Goal: Task Accomplishment & Management: Manage account settings

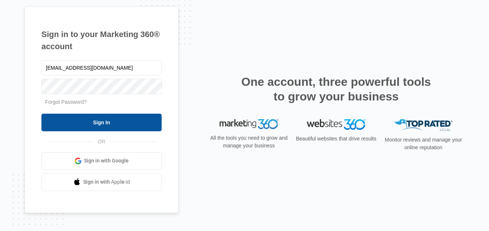
click at [124, 124] on input "Sign In" at bounding box center [101, 123] width 120 height 18
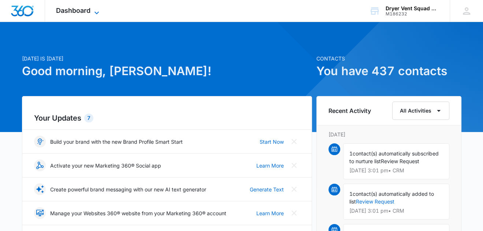
click at [88, 12] on span "Dashboard" at bounding box center [73, 11] width 34 height 8
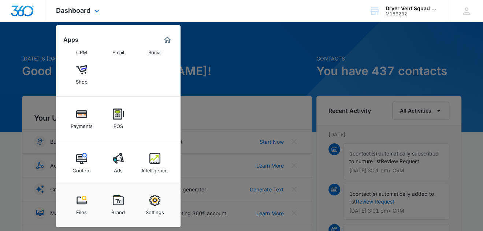
scroll to position [54, 0]
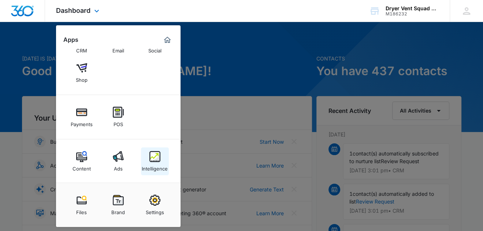
click at [151, 156] on img at bounding box center [155, 156] width 11 height 11
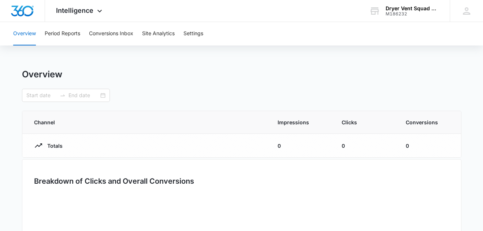
type input "[DATE]"
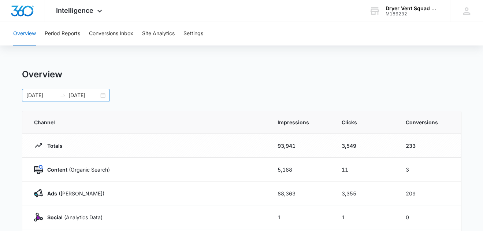
click at [104, 95] on div "[DATE] [DATE]" at bounding box center [66, 95] width 88 height 13
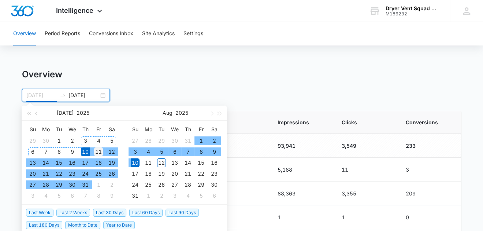
type input "[DATE]"
click at [96, 150] on div "11" at bounding box center [98, 151] width 9 height 9
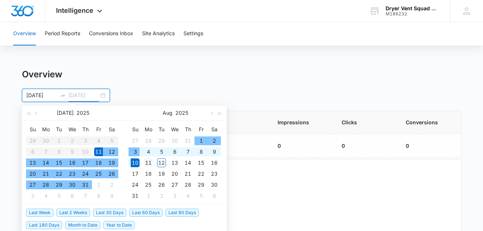
type input "[DATE]"
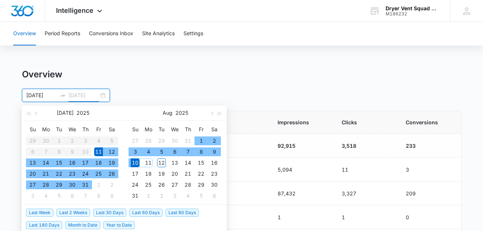
click at [149, 161] on div "11" at bounding box center [148, 162] width 9 height 9
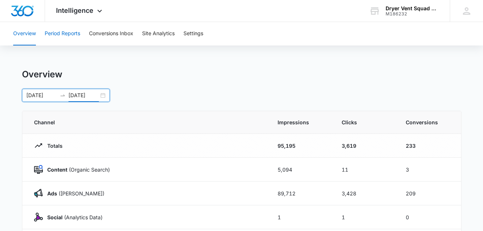
click at [76, 35] on button "Period Reports" at bounding box center [63, 33] width 36 height 23
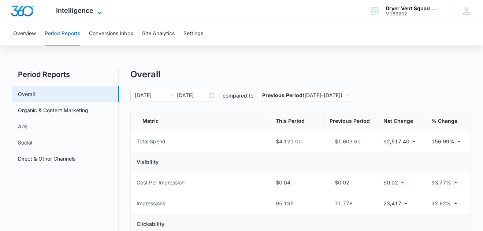
click at [80, 12] on span "Intelligence" at bounding box center [74, 11] width 37 height 8
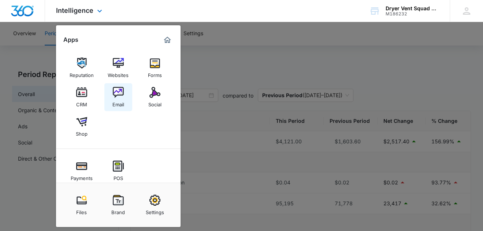
click at [123, 93] on img at bounding box center [118, 92] width 11 height 11
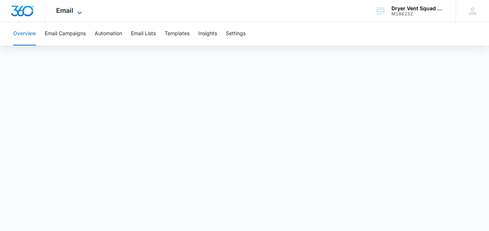
click at [60, 9] on span "Email" at bounding box center [64, 11] width 17 height 8
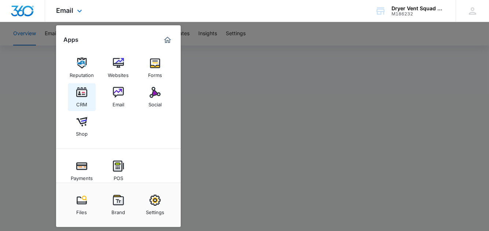
click at [81, 92] on img at bounding box center [81, 92] width 11 height 11
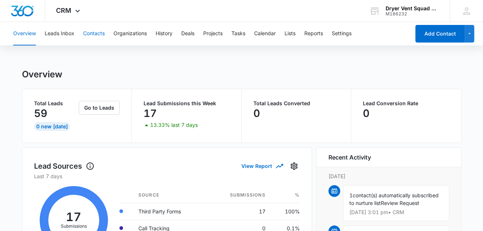
click at [89, 35] on button "Contacts" at bounding box center [94, 33] width 22 height 23
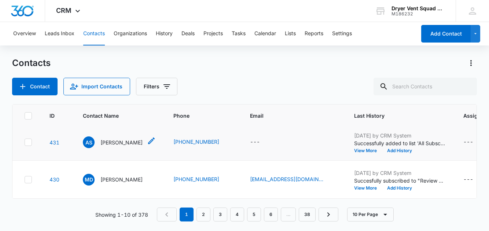
scroll to position [518, 0]
click at [207, 214] on link "2" at bounding box center [203, 214] width 14 height 14
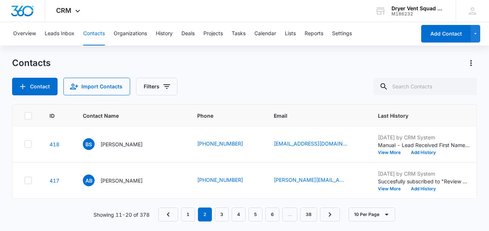
scroll to position [583, 0]
click at [220, 213] on link "3" at bounding box center [222, 214] width 14 height 14
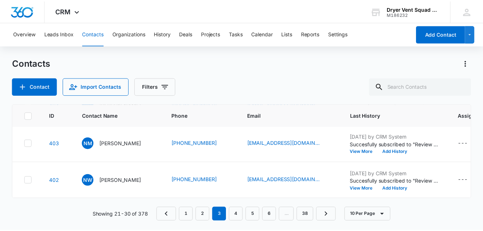
scroll to position [565, 0]
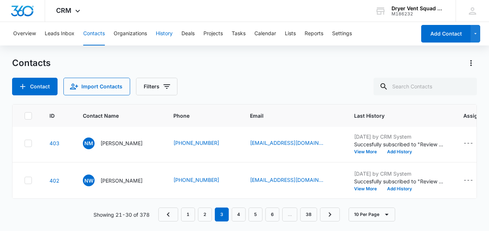
click at [170, 33] on button "History" at bounding box center [164, 33] width 17 height 23
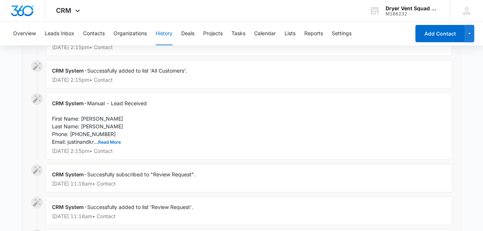
scroll to position [4901, 0]
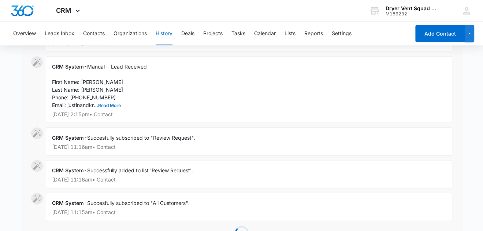
click at [112, 108] on button "Read More" at bounding box center [109, 105] width 23 height 4
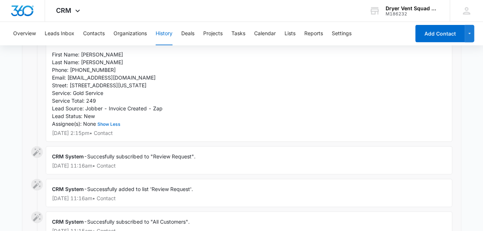
scroll to position [4940, 0]
